Goal: Book appointment/travel/reservation

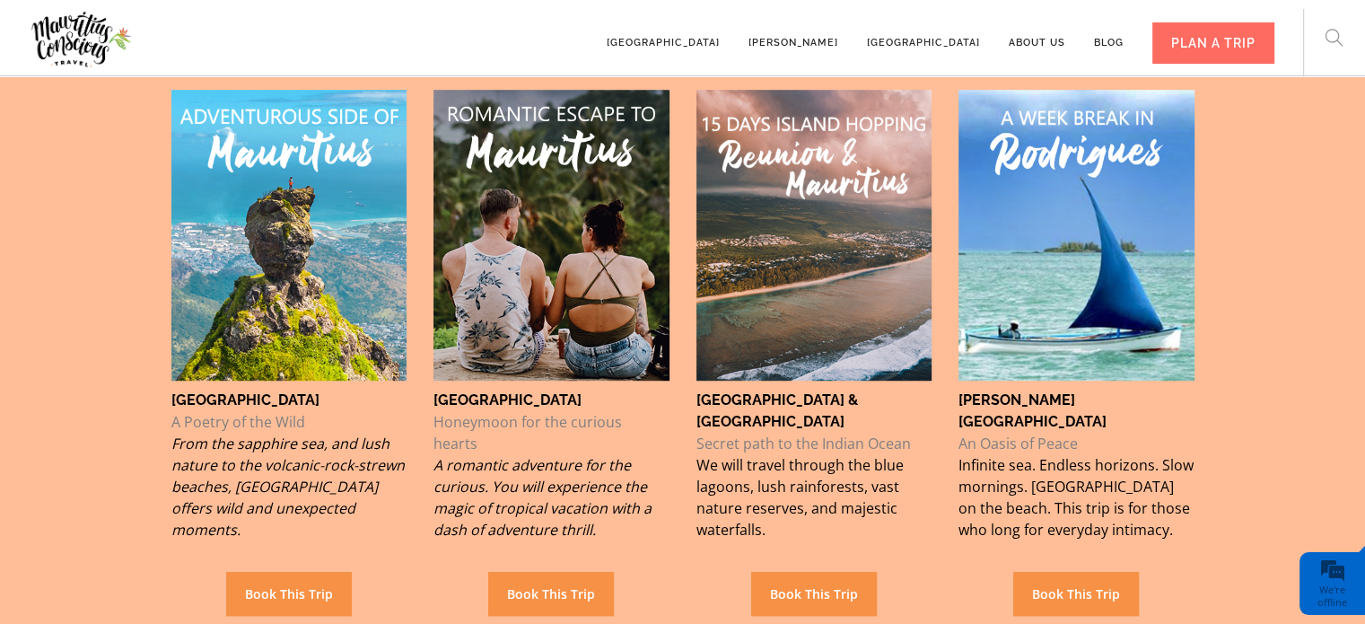
scroll to position [1110, 0]
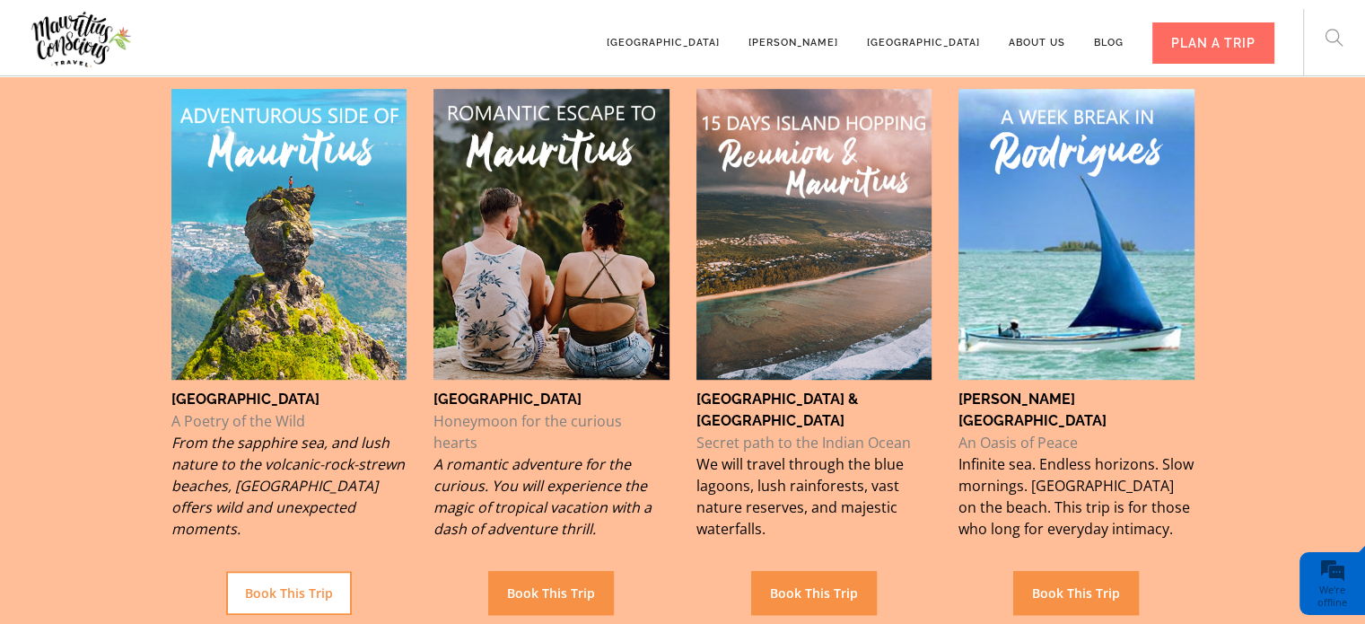
click at [309, 586] on link "Book This Trip" at bounding box center [289, 593] width 126 height 44
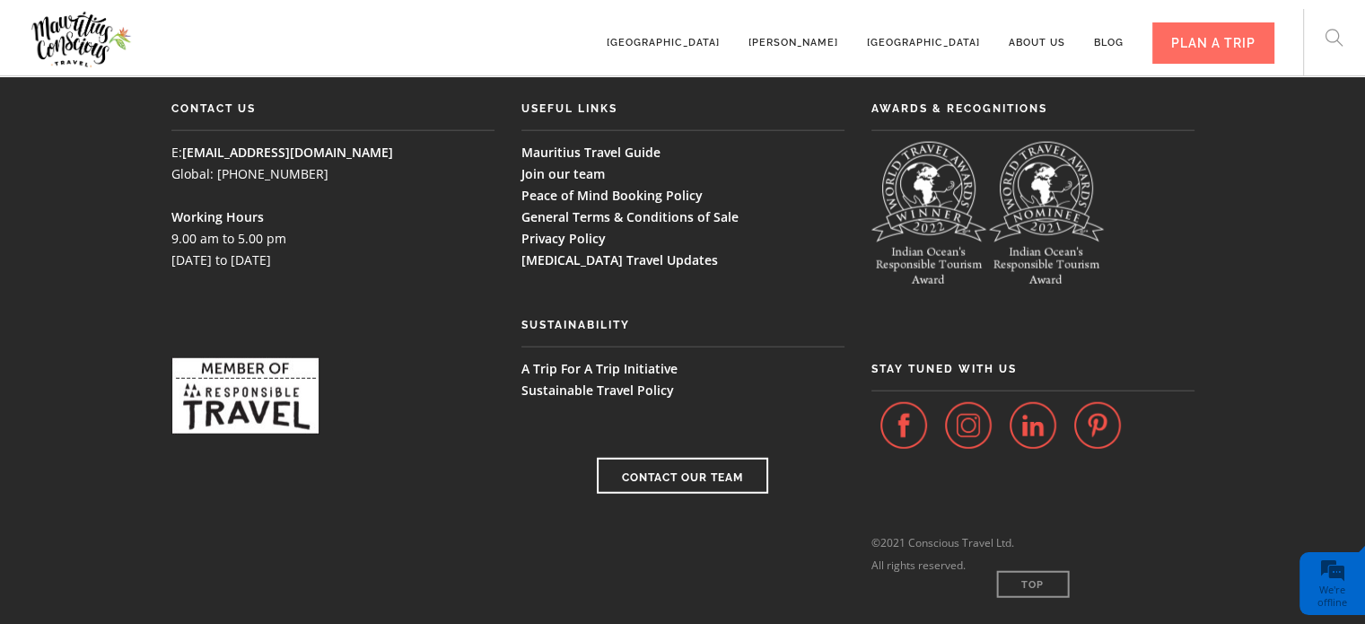
scroll to position [4441, 0]
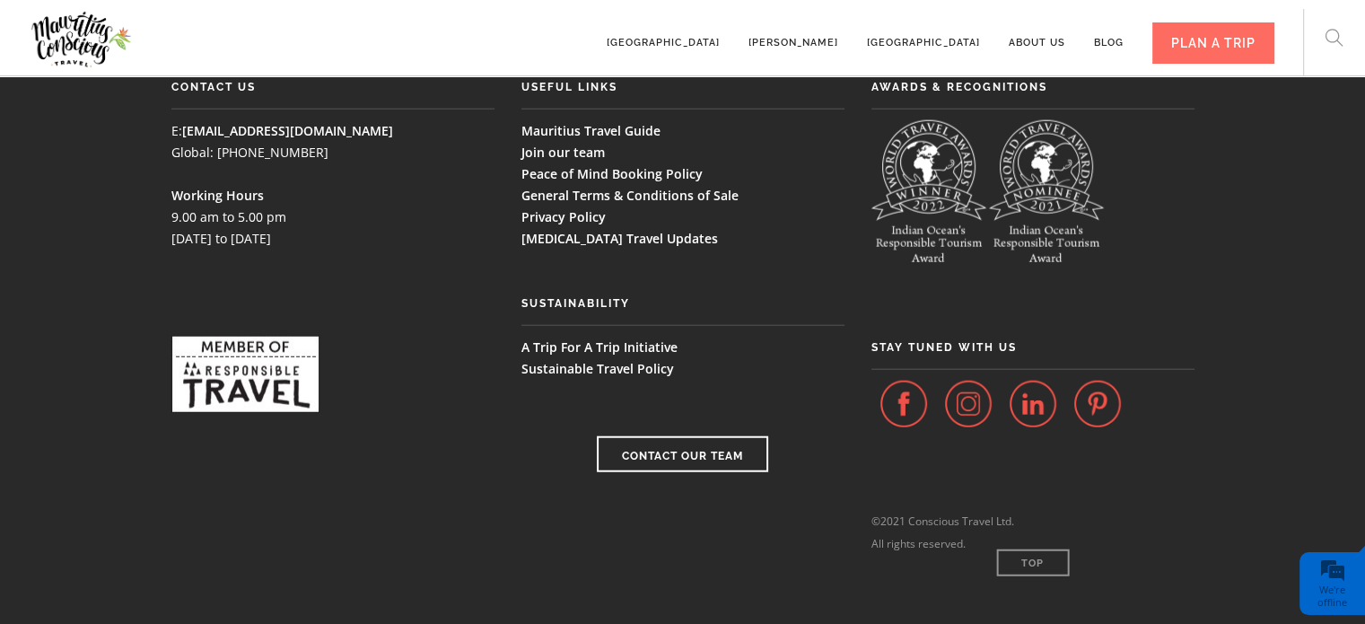
click at [957, 381] on img at bounding box center [968, 404] width 47 height 47
click at [890, 381] on img at bounding box center [904, 404] width 47 height 47
